Goal: Information Seeking & Learning: Learn about a topic

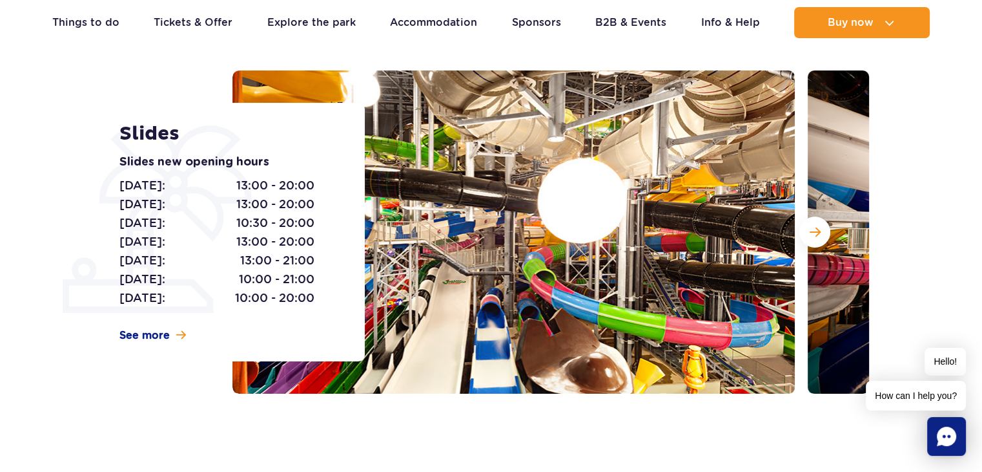
scroll to position [137, 0]
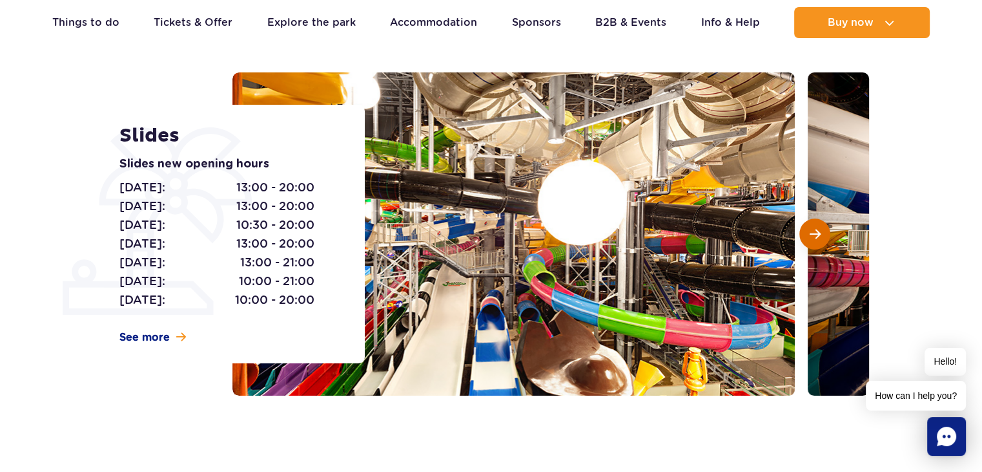
click at [816, 233] on span "Next slide" at bounding box center [815, 234] width 11 height 12
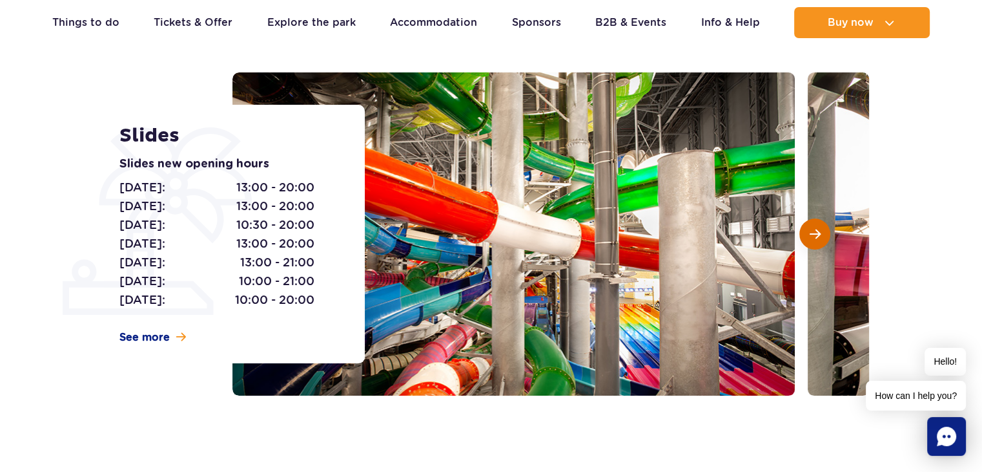
click at [816, 233] on span "Next slide" at bounding box center [815, 234] width 11 height 12
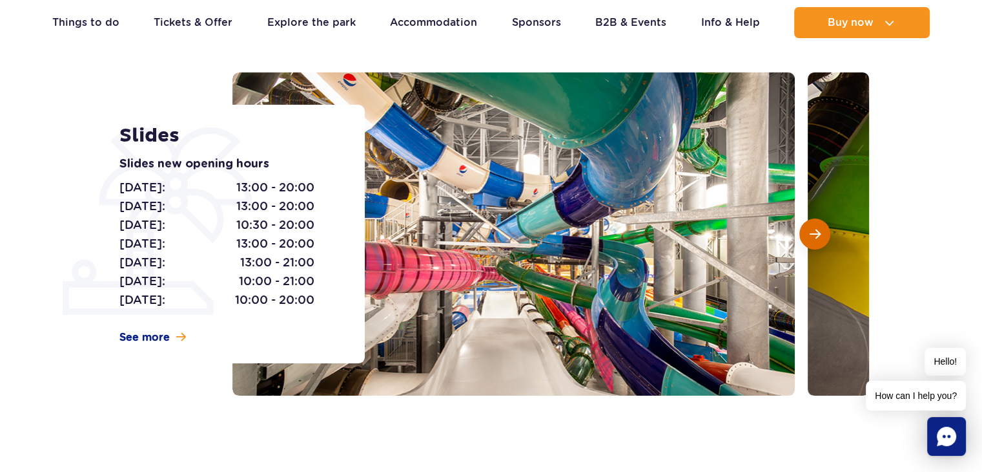
click at [816, 233] on span "Next slide" at bounding box center [815, 234] width 11 height 12
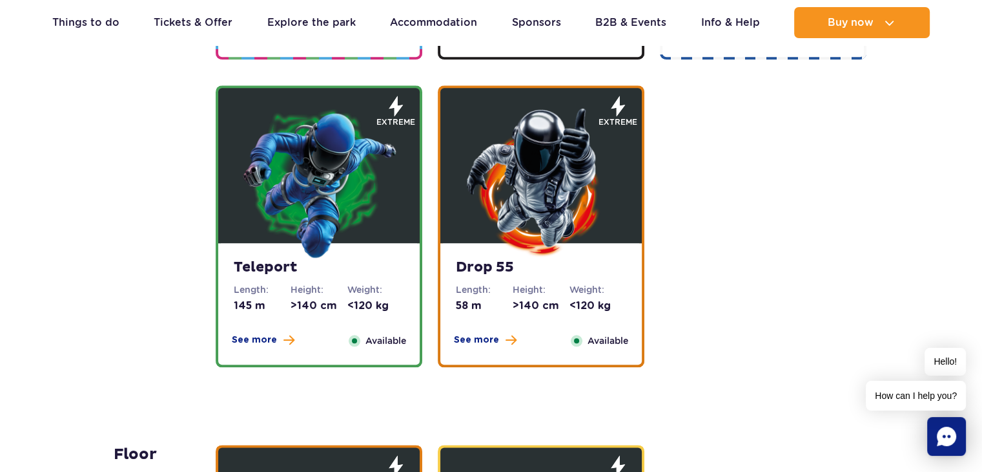
scroll to position [1533, 0]
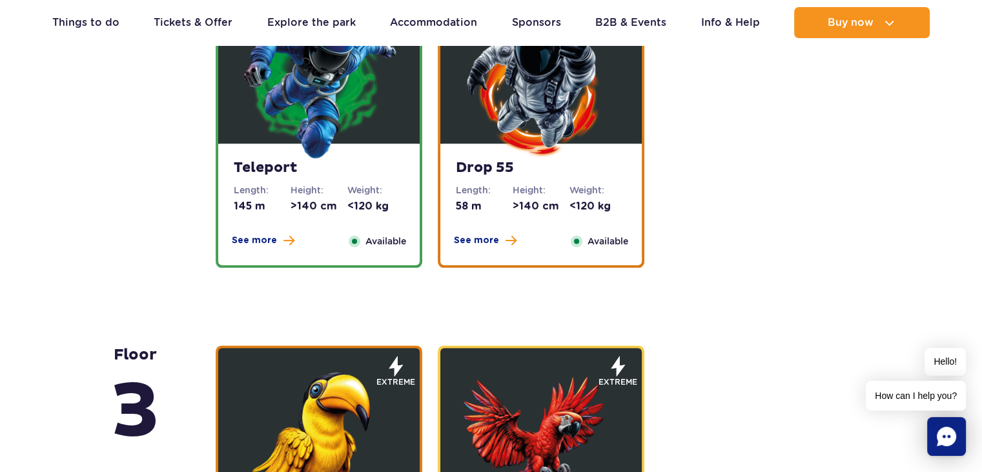
click at [494, 148] on img at bounding box center [541, 82] width 155 height 155
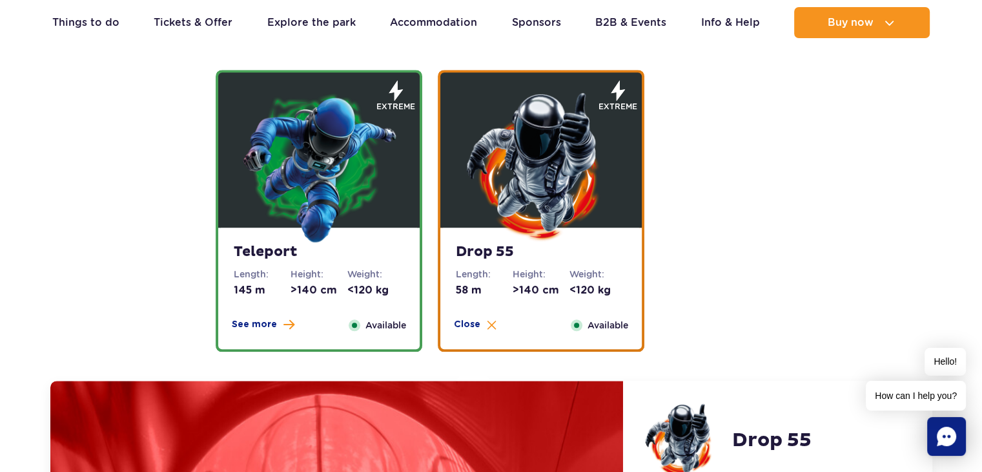
click at [282, 180] on img at bounding box center [319, 165] width 155 height 155
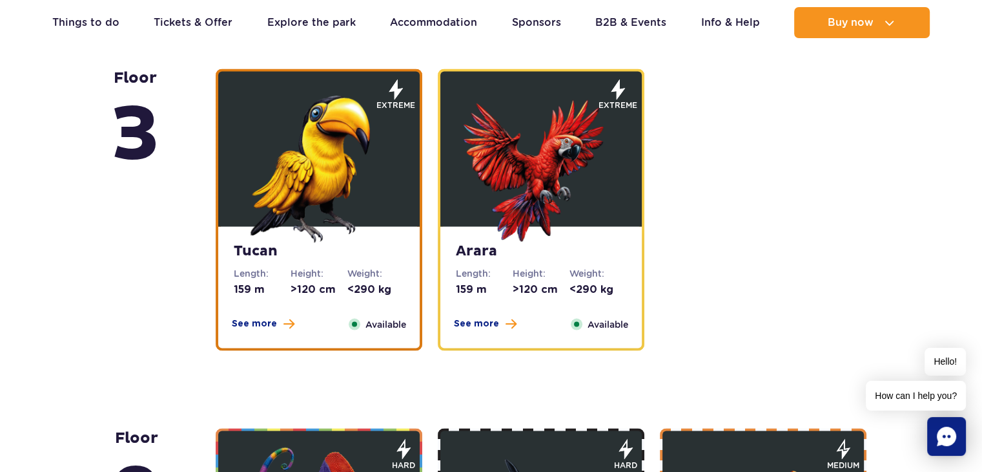
click at [282, 180] on img at bounding box center [319, 164] width 155 height 155
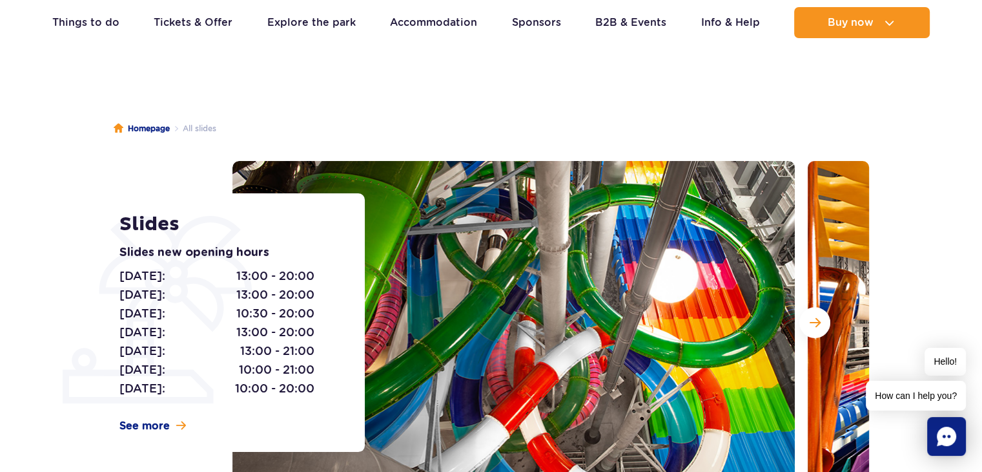
scroll to position [0, 0]
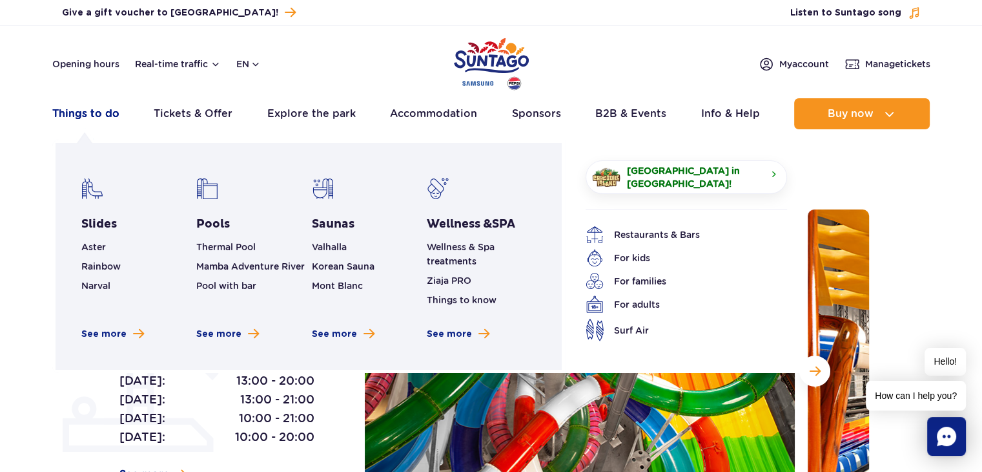
click at [90, 112] on link "Things to do" at bounding box center [85, 113] width 67 height 31
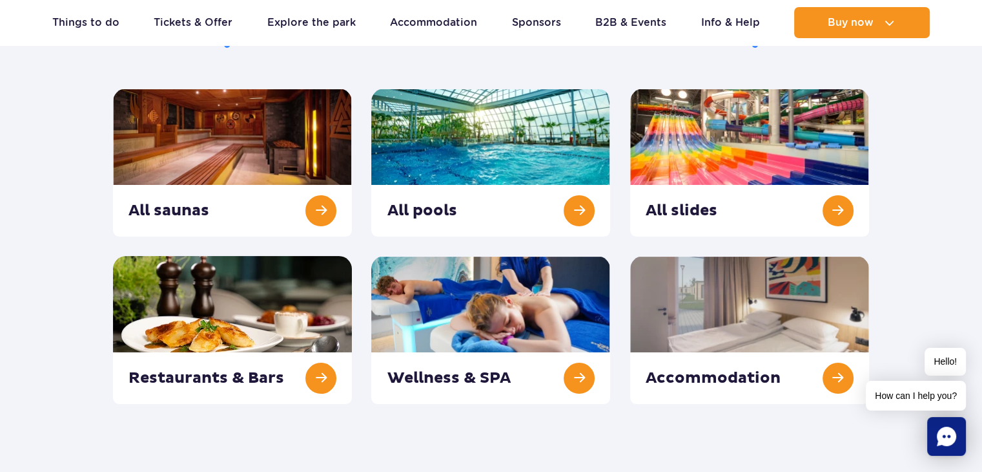
scroll to position [162, 0]
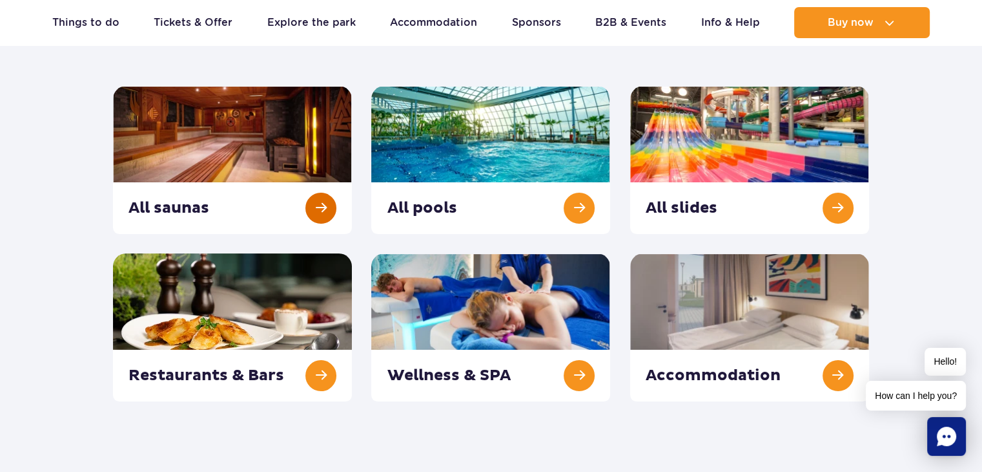
click at [320, 197] on link at bounding box center [232, 160] width 239 height 148
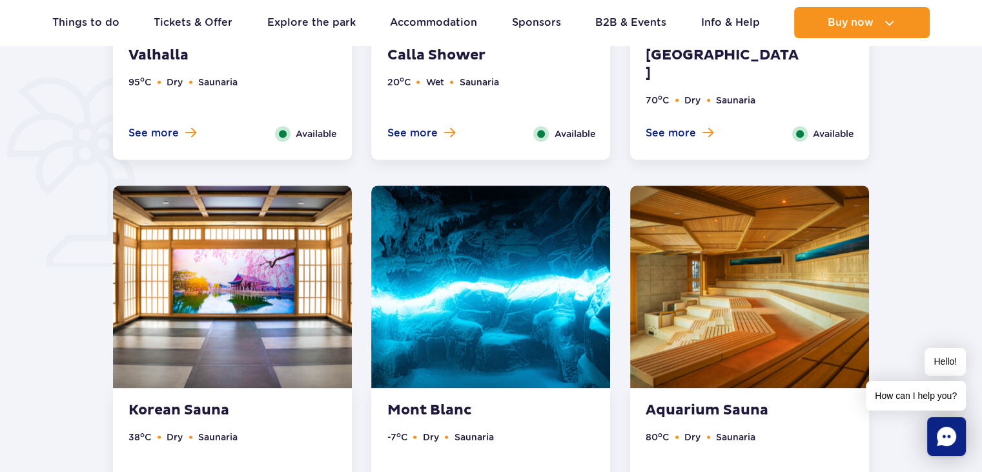
scroll to position [971, 0]
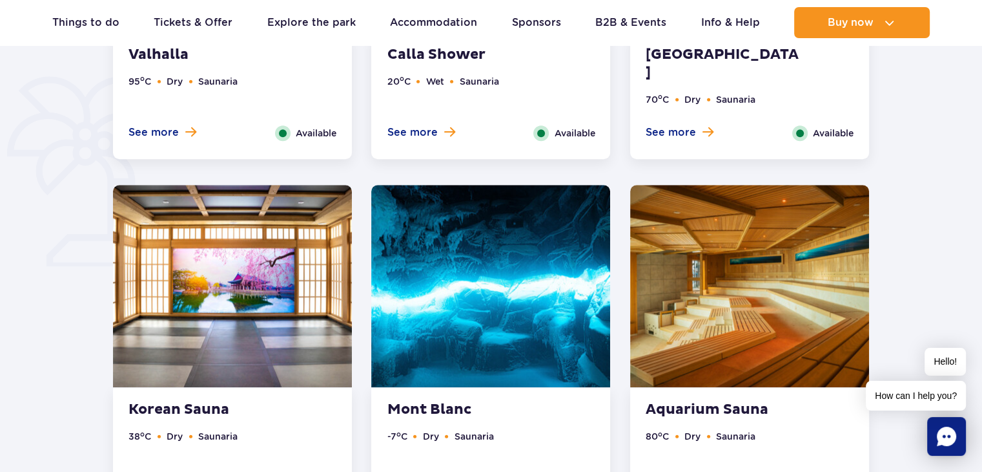
click at [419, 262] on img at bounding box center [490, 286] width 239 height 202
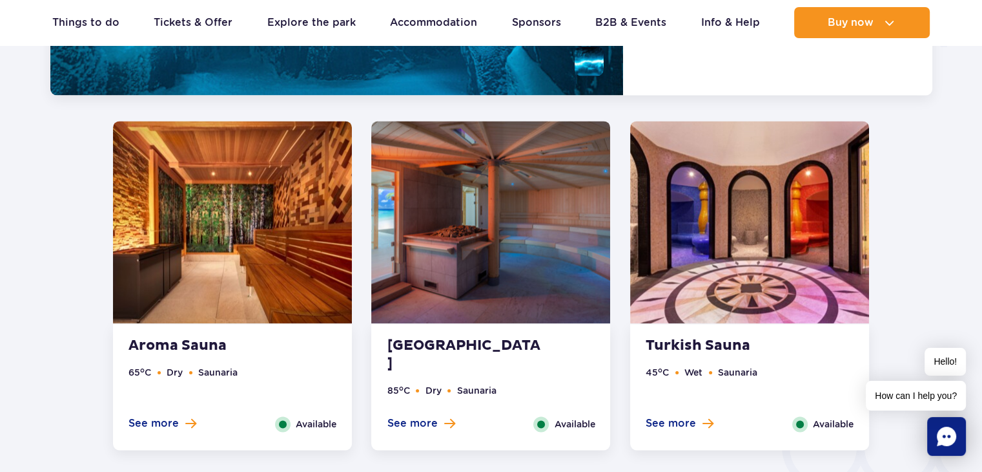
scroll to position [1779, 0]
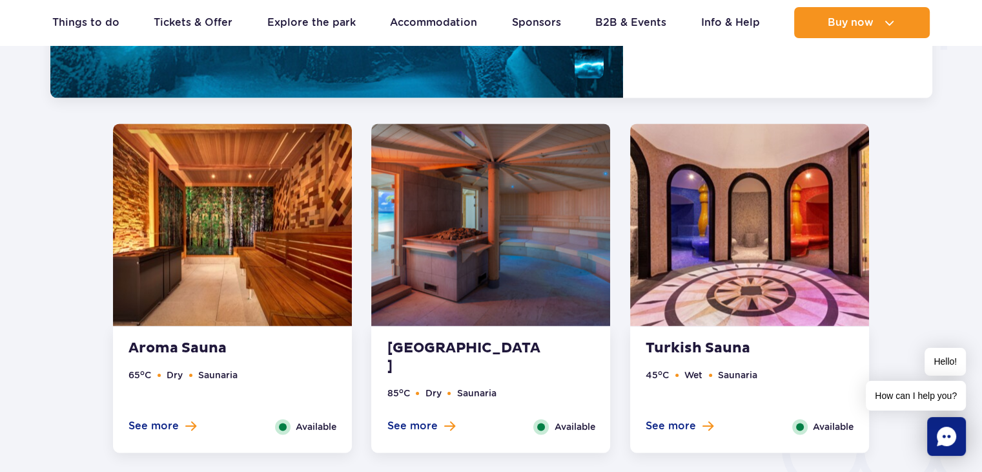
click at [506, 260] on img at bounding box center [490, 224] width 239 height 202
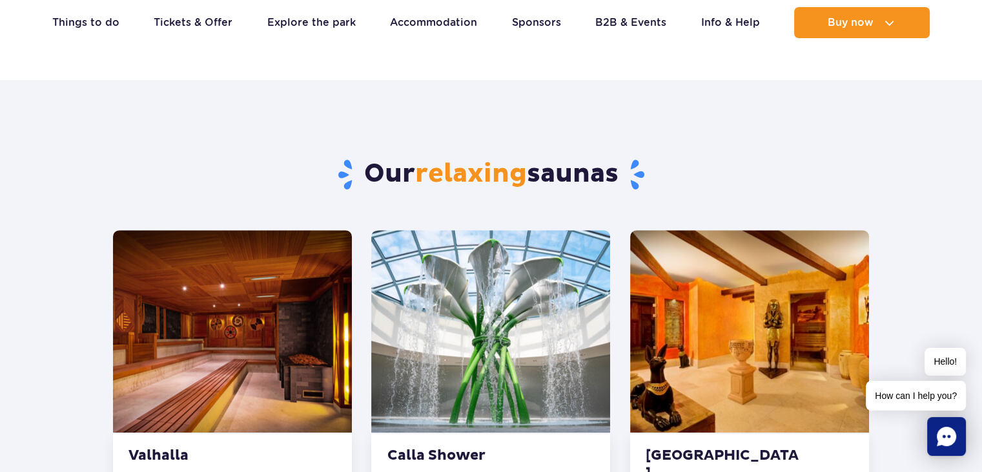
scroll to position [568, 0]
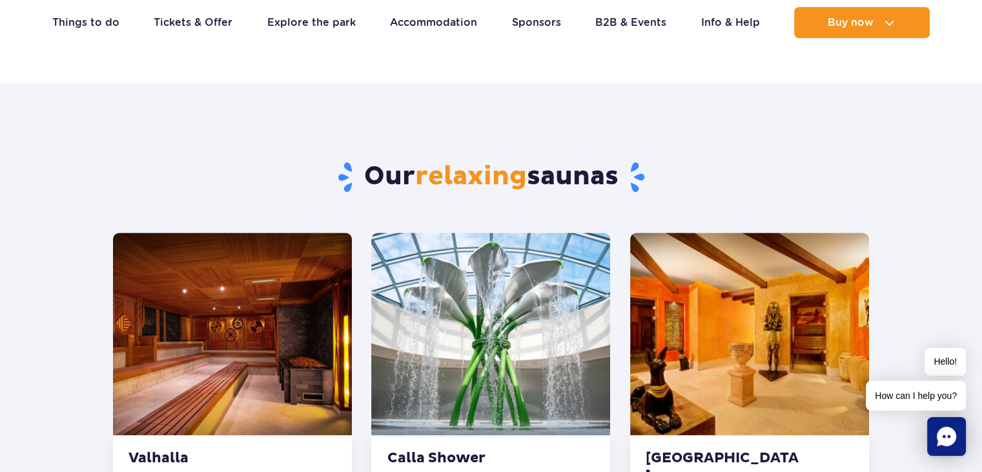
click at [493, 300] on img at bounding box center [490, 334] width 239 height 202
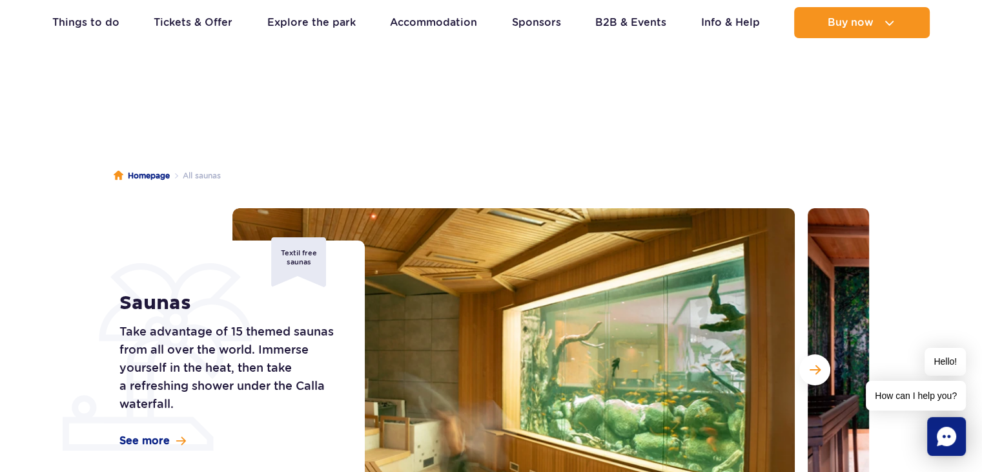
scroll to position [0, 0]
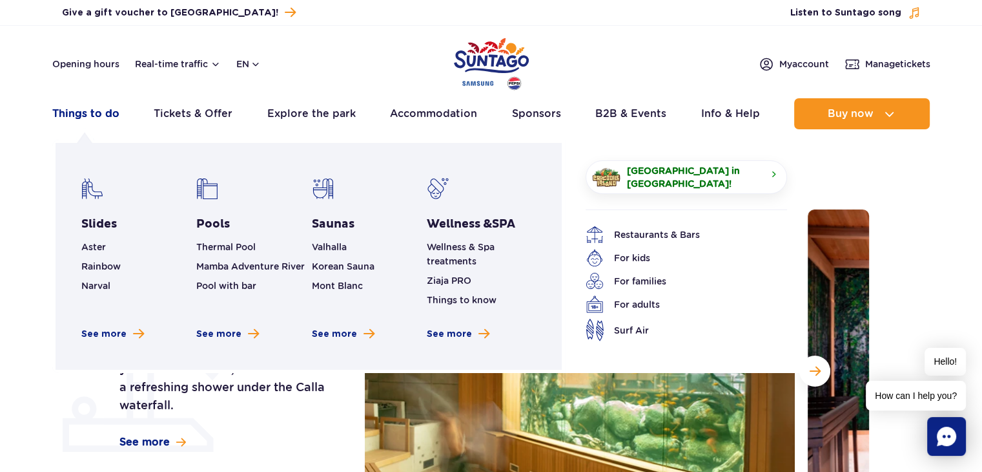
click at [89, 113] on link "Things to do" at bounding box center [85, 113] width 67 height 31
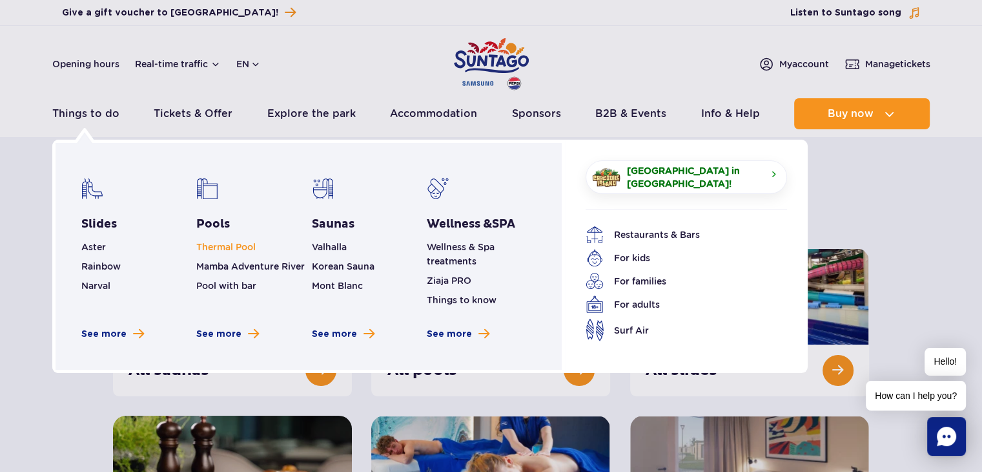
click at [217, 244] on link "Thermal Pool" at bounding box center [225, 247] width 59 height 10
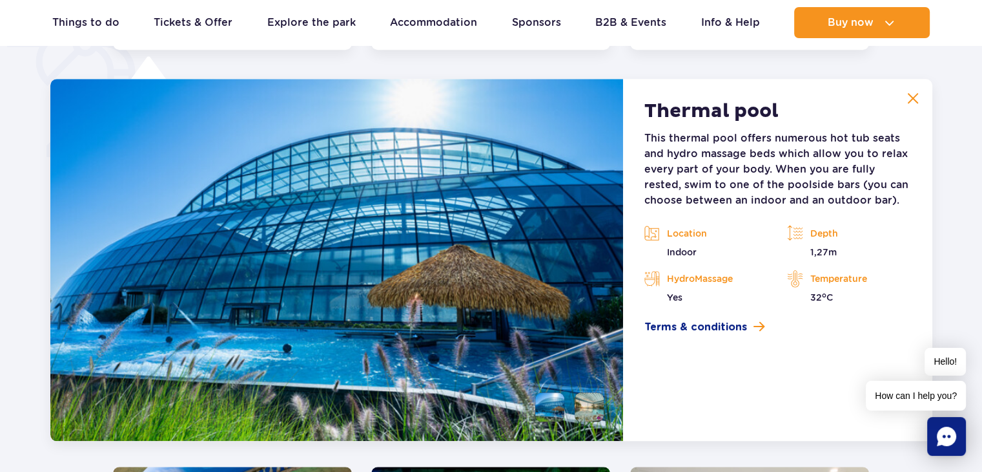
scroll to position [1080, 0]
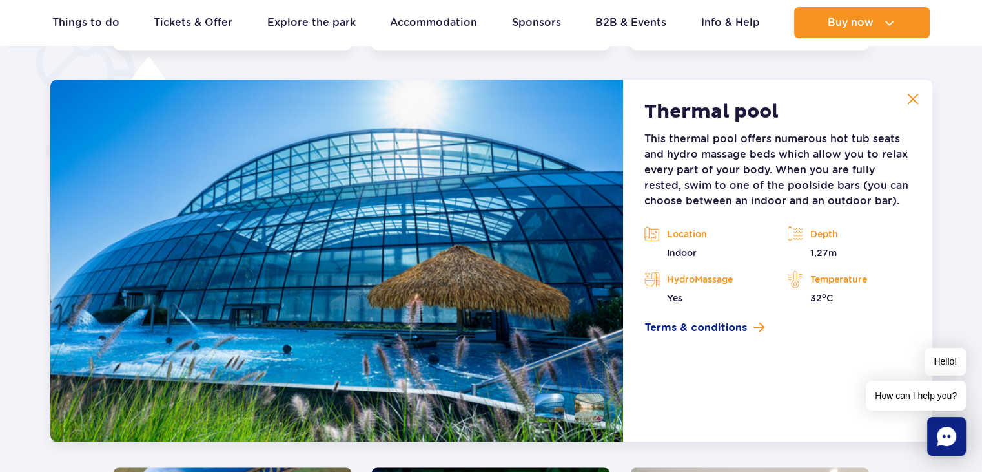
click at [904, 98] on button at bounding box center [913, 99] width 26 height 26
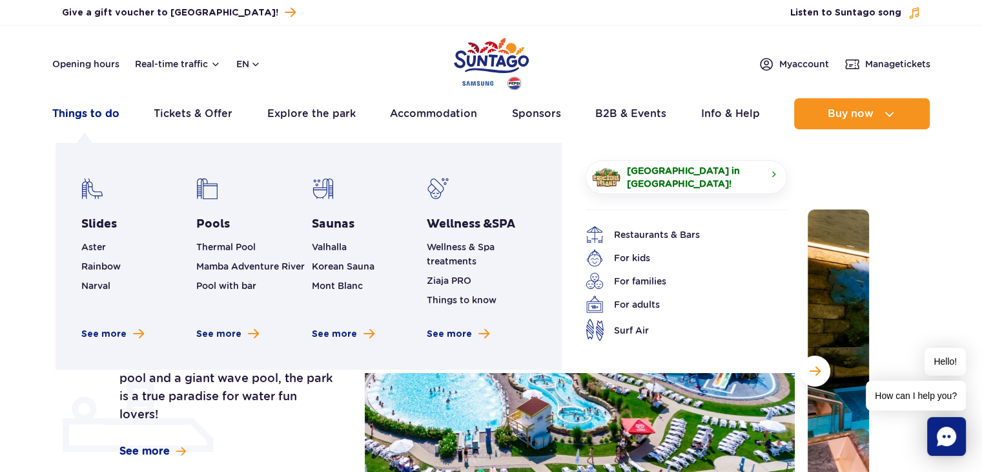
click at [80, 110] on link "Things to do" at bounding box center [85, 113] width 67 height 31
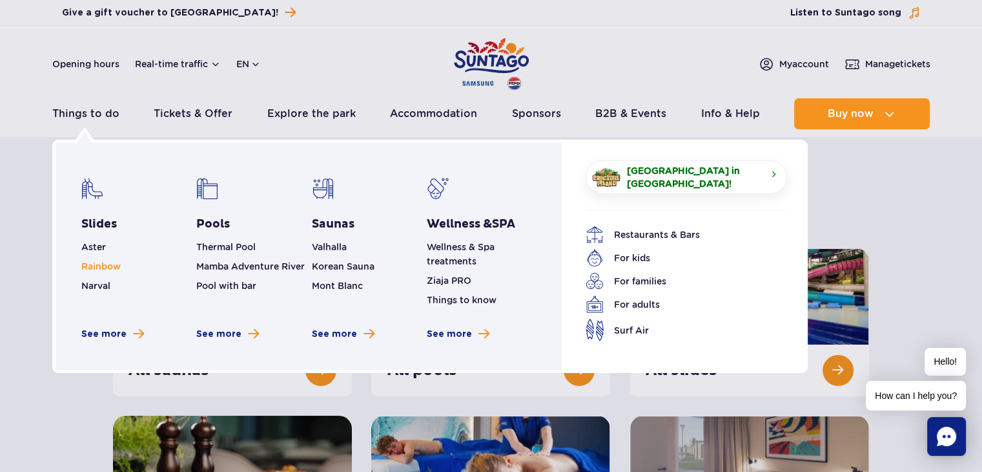
click at [103, 262] on span "Rainbow" at bounding box center [100, 266] width 39 height 10
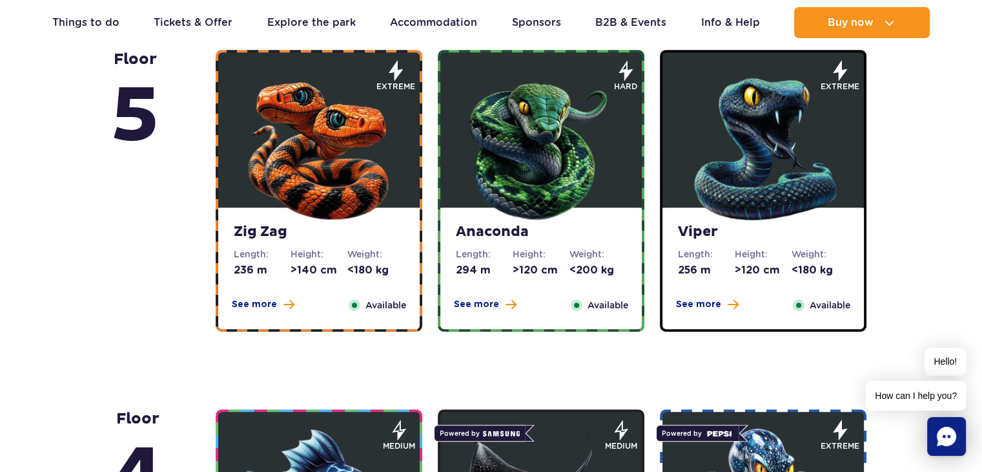
click at [343, 163] on img at bounding box center [319, 145] width 155 height 155
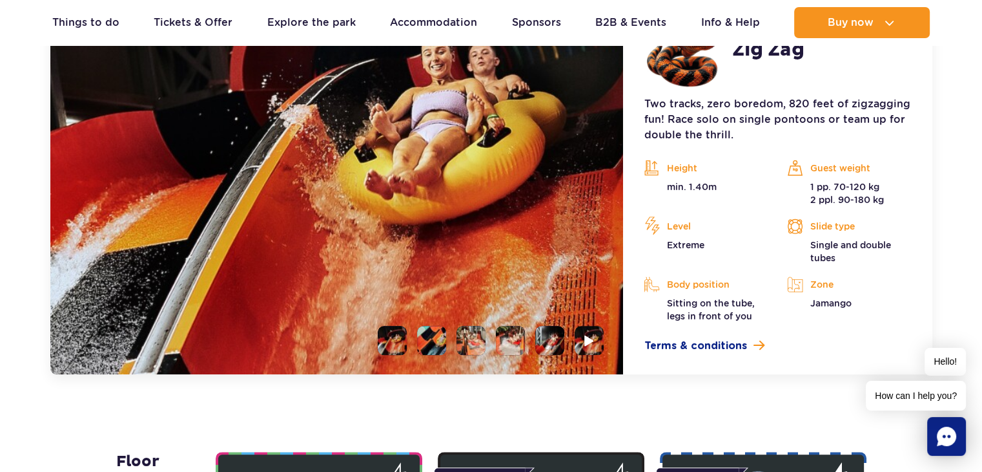
scroll to position [1172, 0]
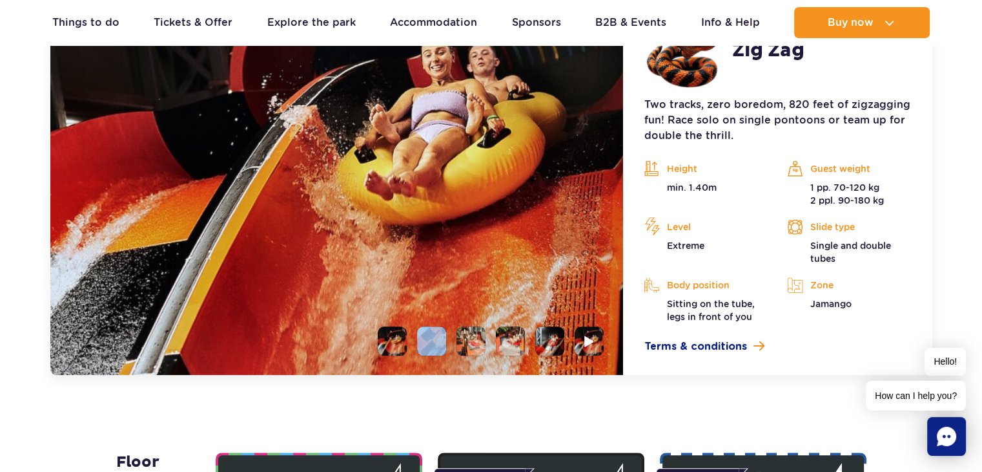
drag, startPoint x: 436, startPoint y: 331, endPoint x: 464, endPoint y: 340, distance: 29.8
click at [464, 340] on ul at bounding box center [486, 340] width 236 height 29
click at [464, 340] on li at bounding box center [471, 340] width 29 height 29
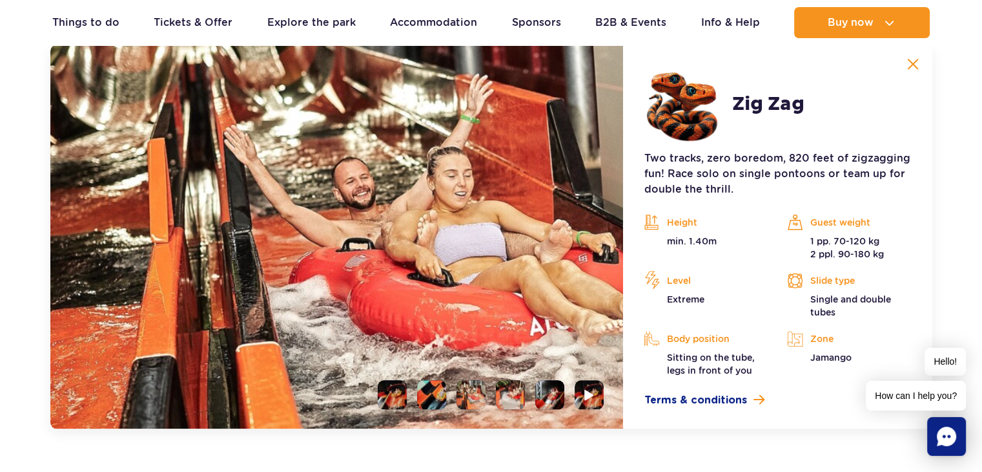
scroll to position [1118, 0]
click at [500, 400] on li at bounding box center [510, 394] width 29 height 29
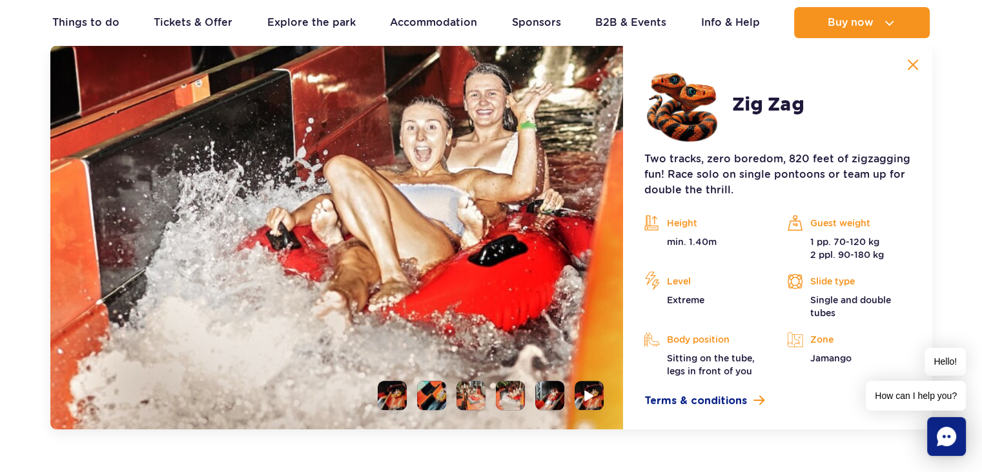
click at [530, 396] on ul at bounding box center [486, 394] width 236 height 29
click at [545, 396] on li at bounding box center [549, 394] width 29 height 29
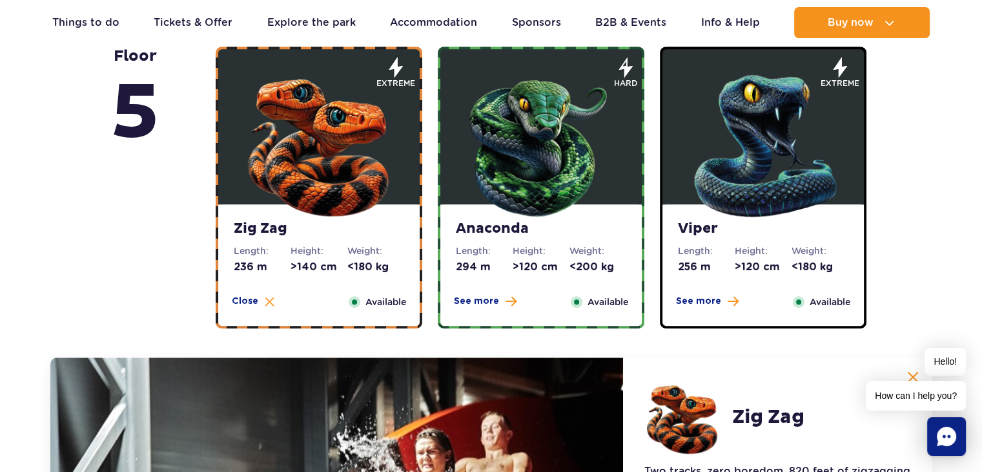
click at [516, 171] on img at bounding box center [541, 142] width 155 height 155
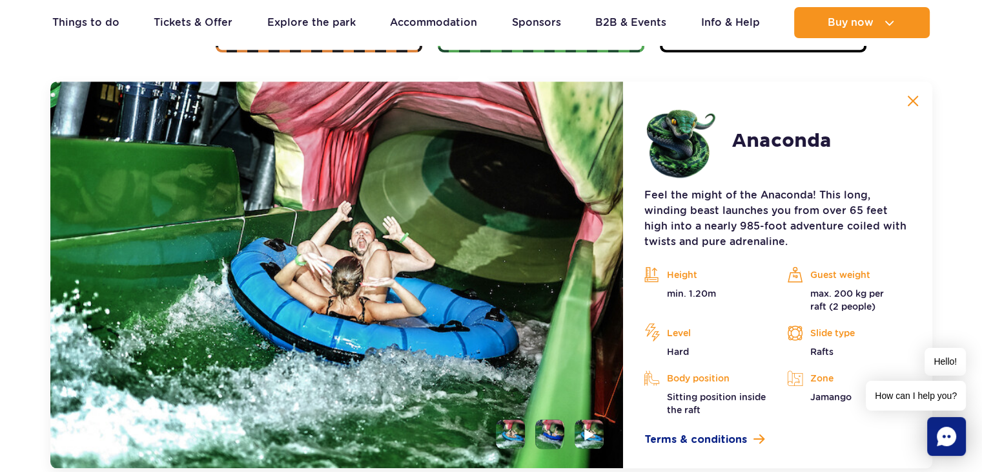
scroll to position [1085, 0]
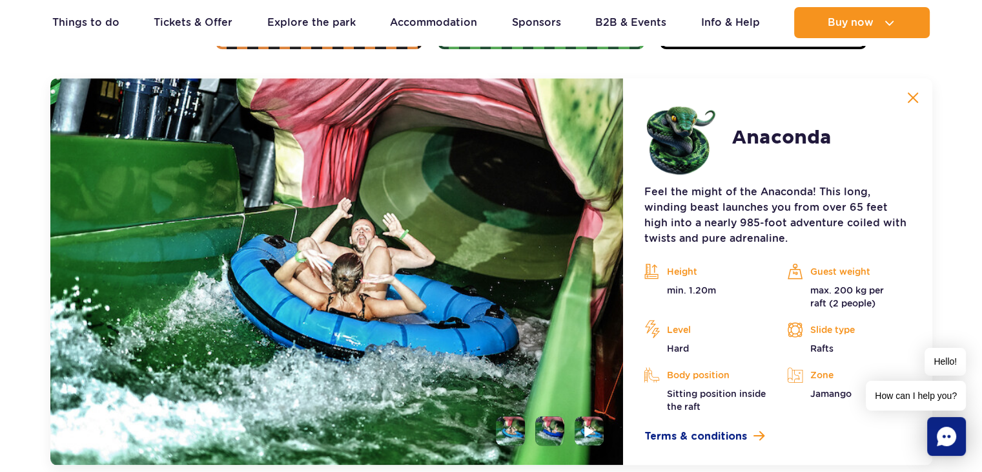
click at [555, 417] on li at bounding box center [549, 430] width 29 height 29
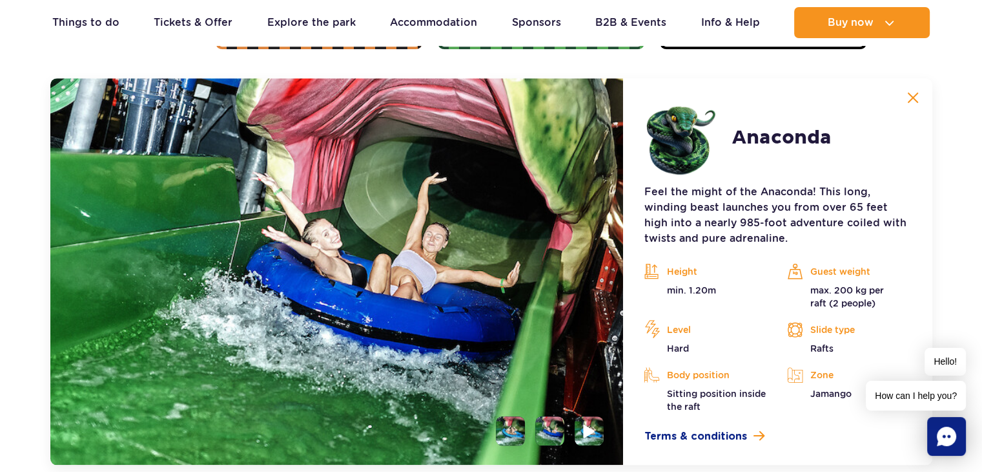
click at [584, 425] on img at bounding box center [590, 430] width 12 height 15
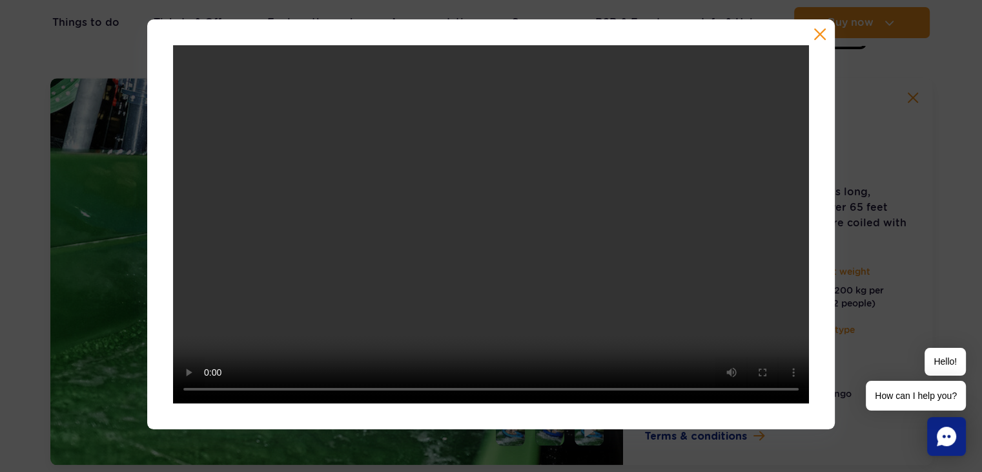
click at [820, 33] on button "button" at bounding box center [820, 34] width 13 height 13
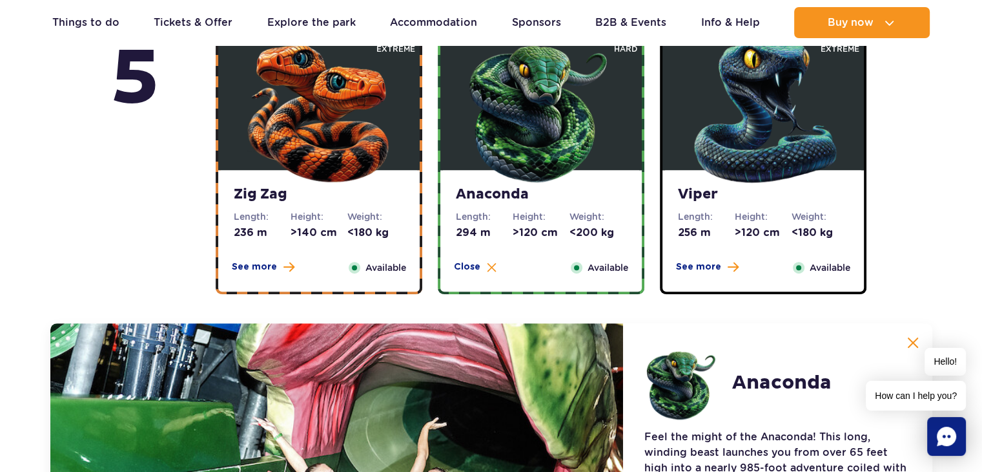
click at [762, 151] on img at bounding box center [763, 108] width 155 height 155
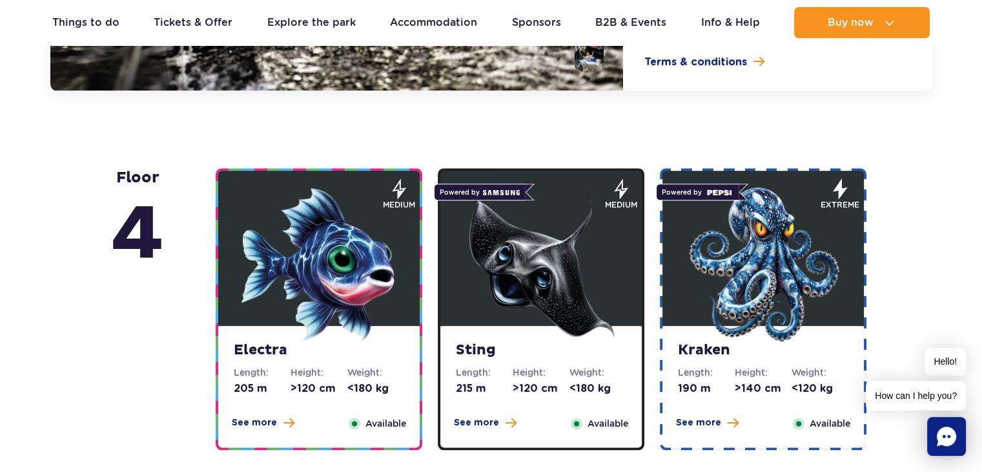
click at [337, 296] on img at bounding box center [319, 264] width 155 height 155
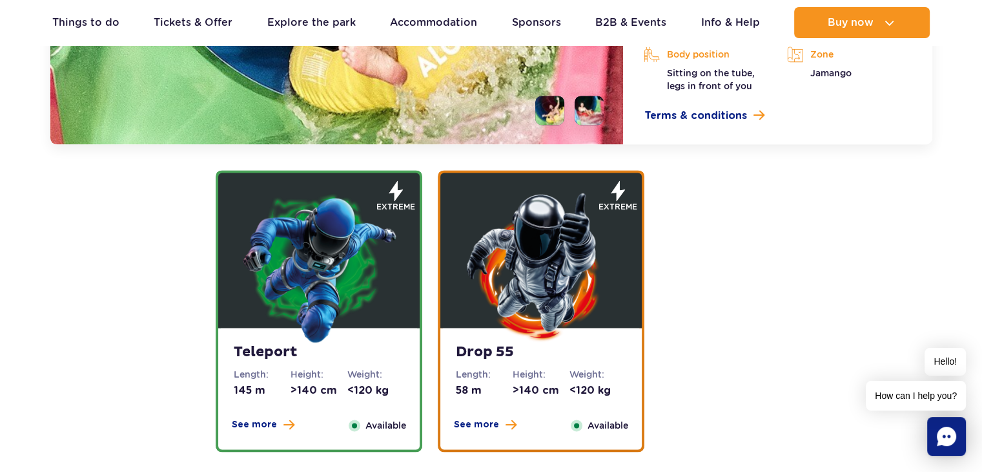
click at [535, 264] on img at bounding box center [541, 266] width 155 height 155
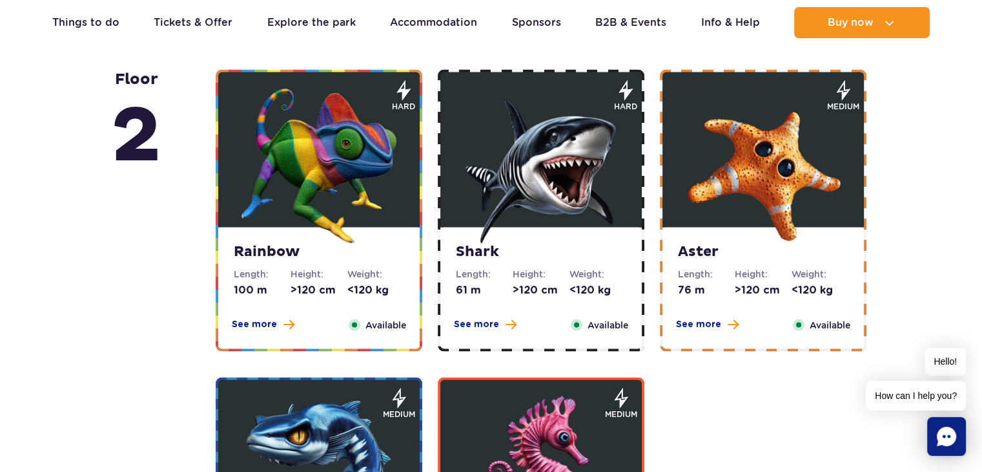
click at [399, 175] on figure at bounding box center [319, 149] width 202 height 155
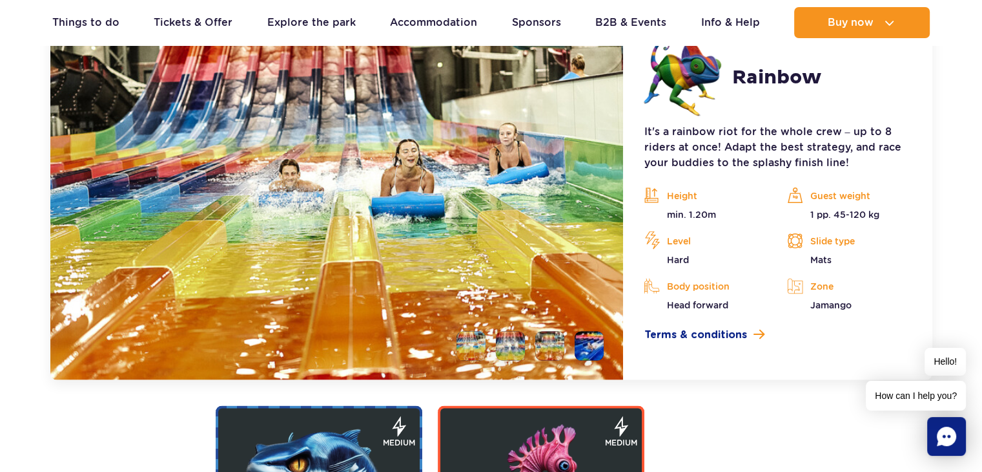
scroll to position [2520, 0]
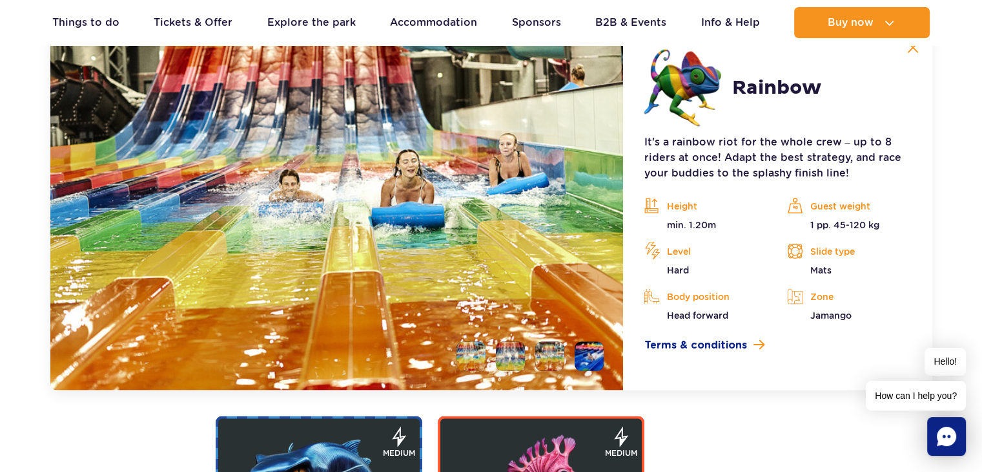
click at [523, 355] on li at bounding box center [510, 356] width 29 height 29
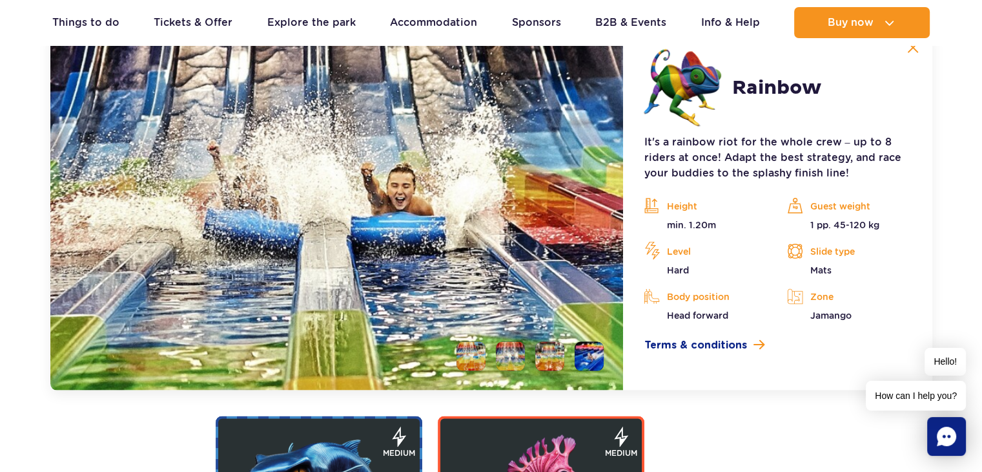
drag, startPoint x: 523, startPoint y: 355, endPoint x: 566, endPoint y: 248, distance: 114.8
click at [566, 248] on div at bounding box center [337, 209] width 574 height 362
